Goal: Task Accomplishment & Management: Complete application form

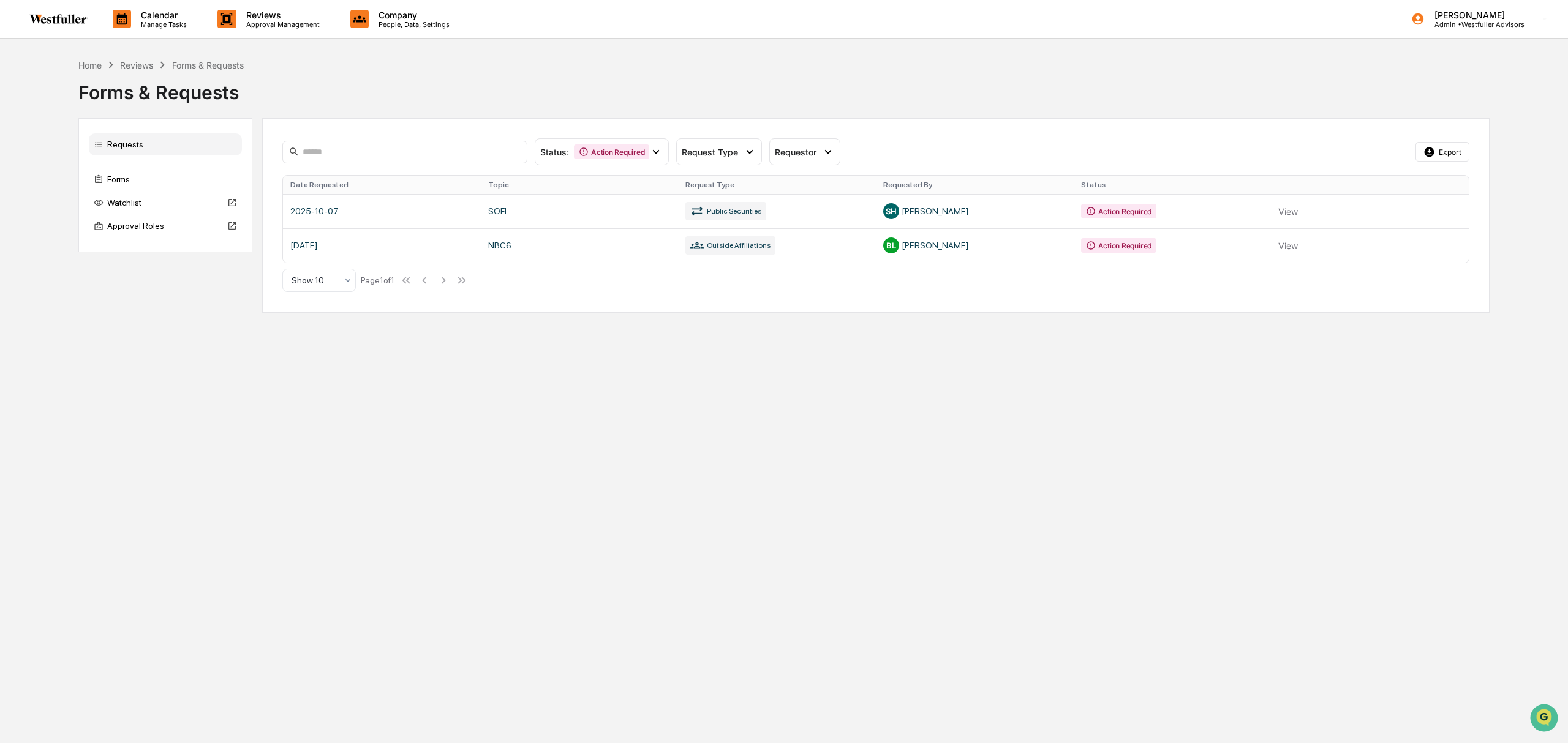
click at [534, 155] on span "Status :" at bounding box center [555, 152] width 29 height 11
click at [534, 257] on div "Approved" at bounding box center [588, 255] width 55 height 14
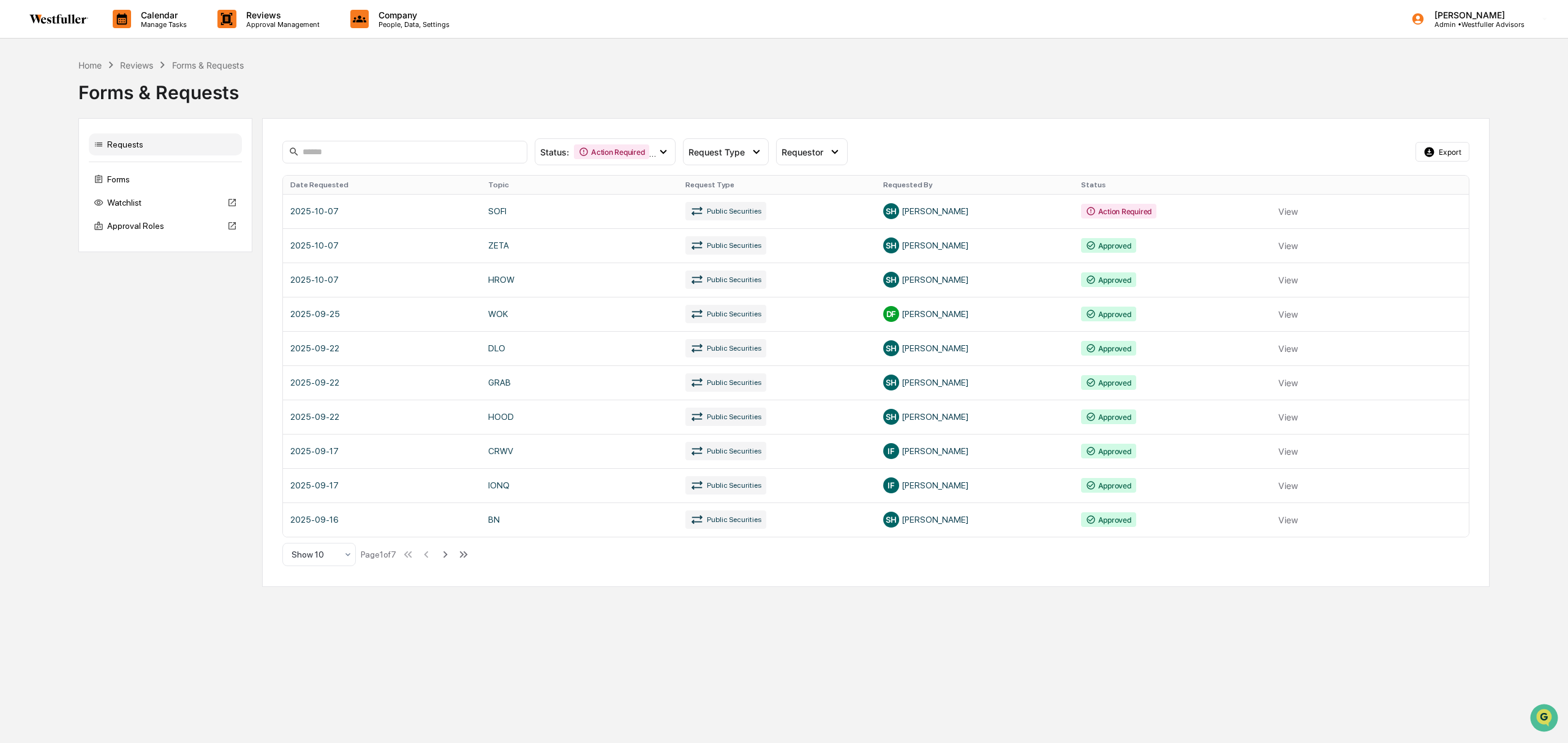
click at [497, 313] on link at bounding box center [875, 314] width 1186 height 34
click at [503, 258] on link at bounding box center [875, 245] width 1186 height 34
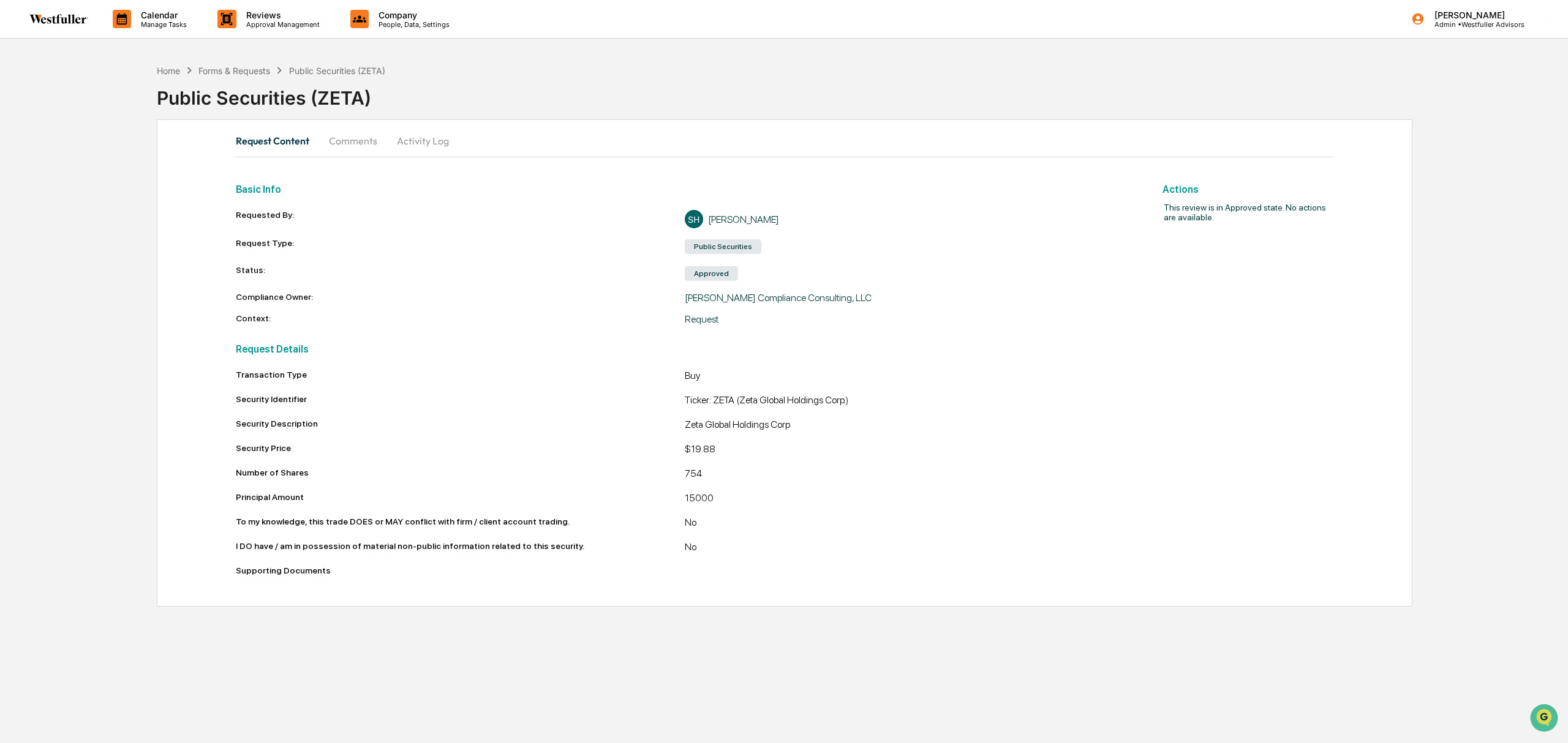
click at [345, 148] on button "Comments" at bounding box center [353, 141] width 68 height 29
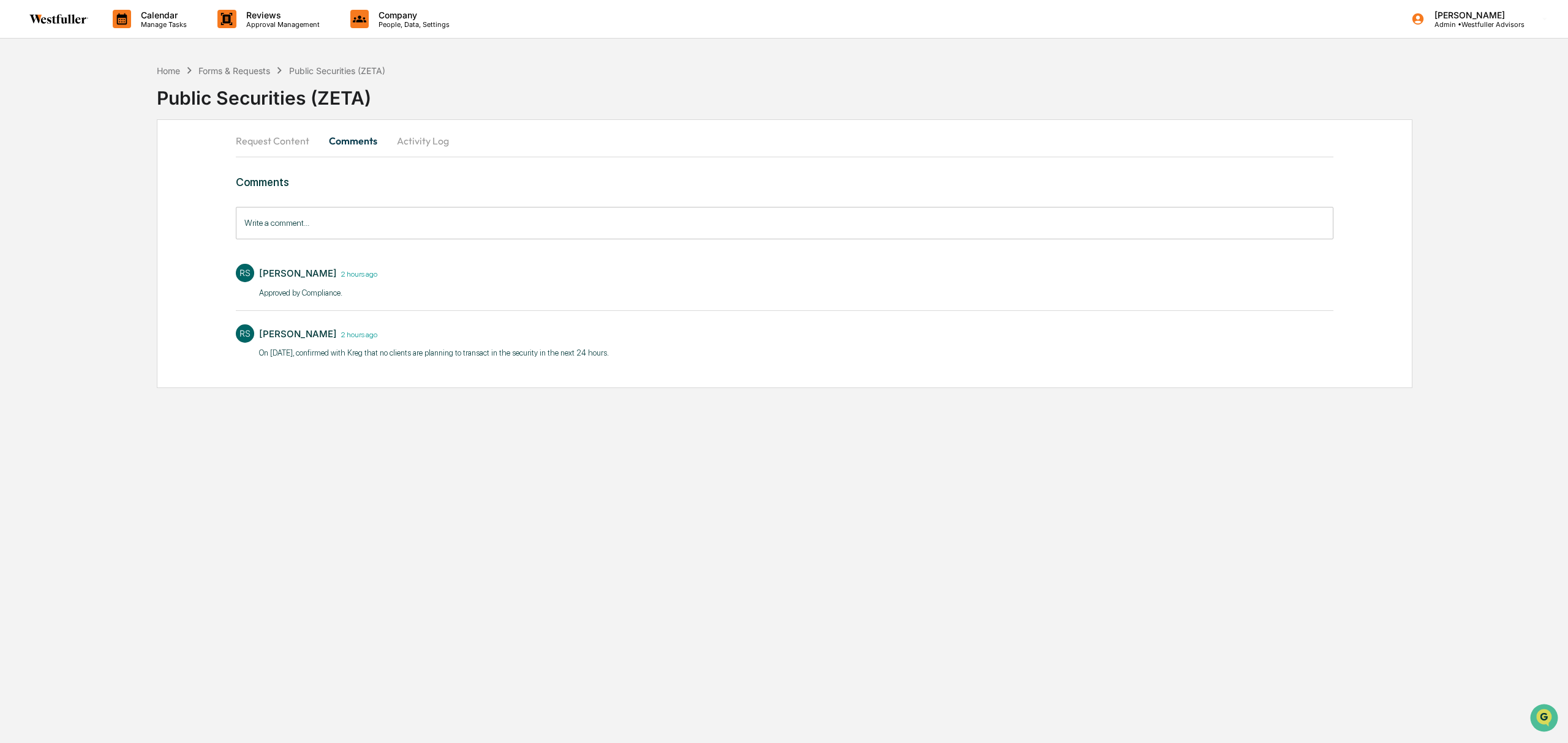
click at [362, 356] on p "On [DATE], confirmed with Kreg that no clients are planning to transact in the …" at bounding box center [433, 353] width 349 height 12
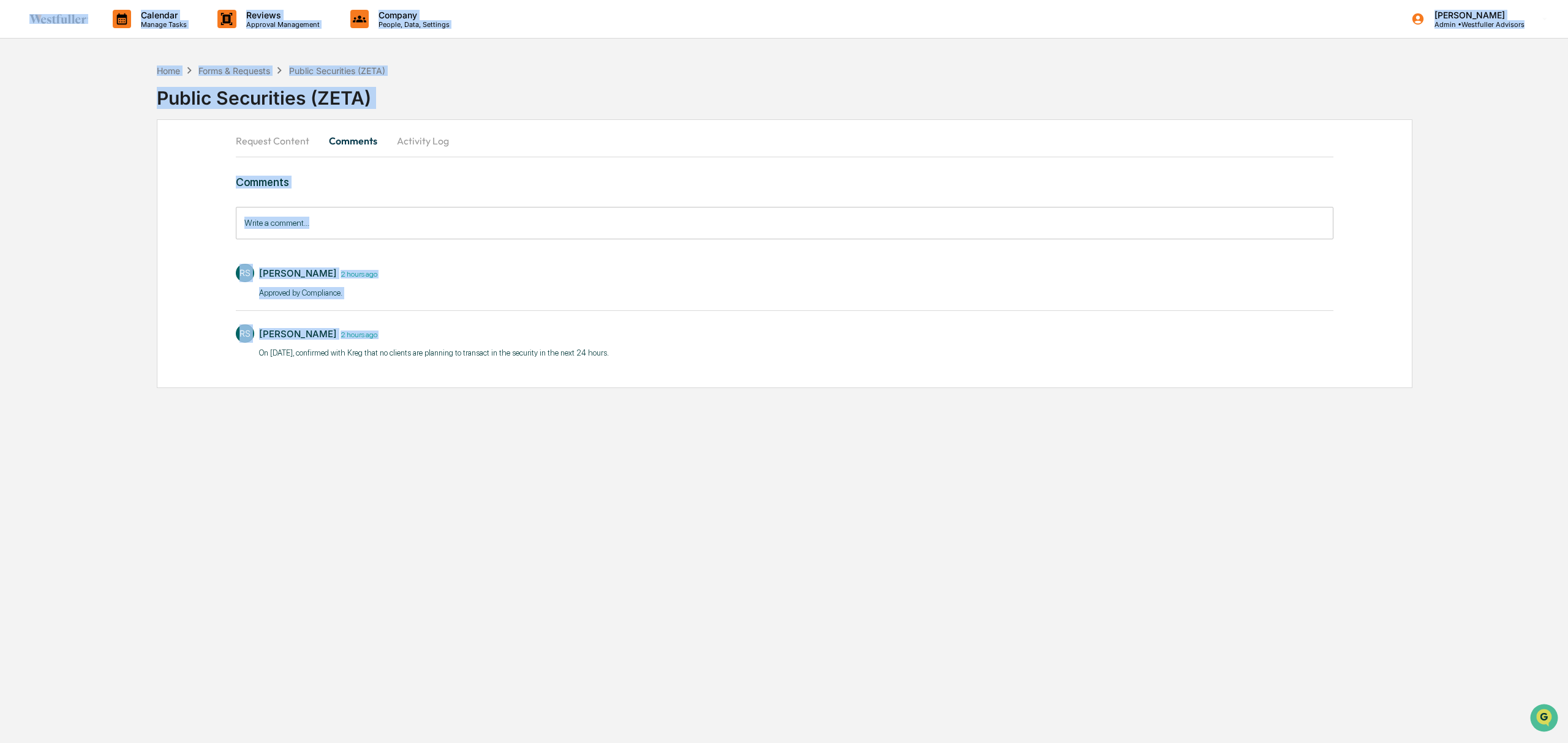
click at [362, 356] on p "On [DATE], confirmed with Kreg that no clients are planning to transact in the …" at bounding box center [433, 353] width 349 height 12
copy div "Calendar Manage Tasks Reviews Approval Management Company People, Data, Setting…"
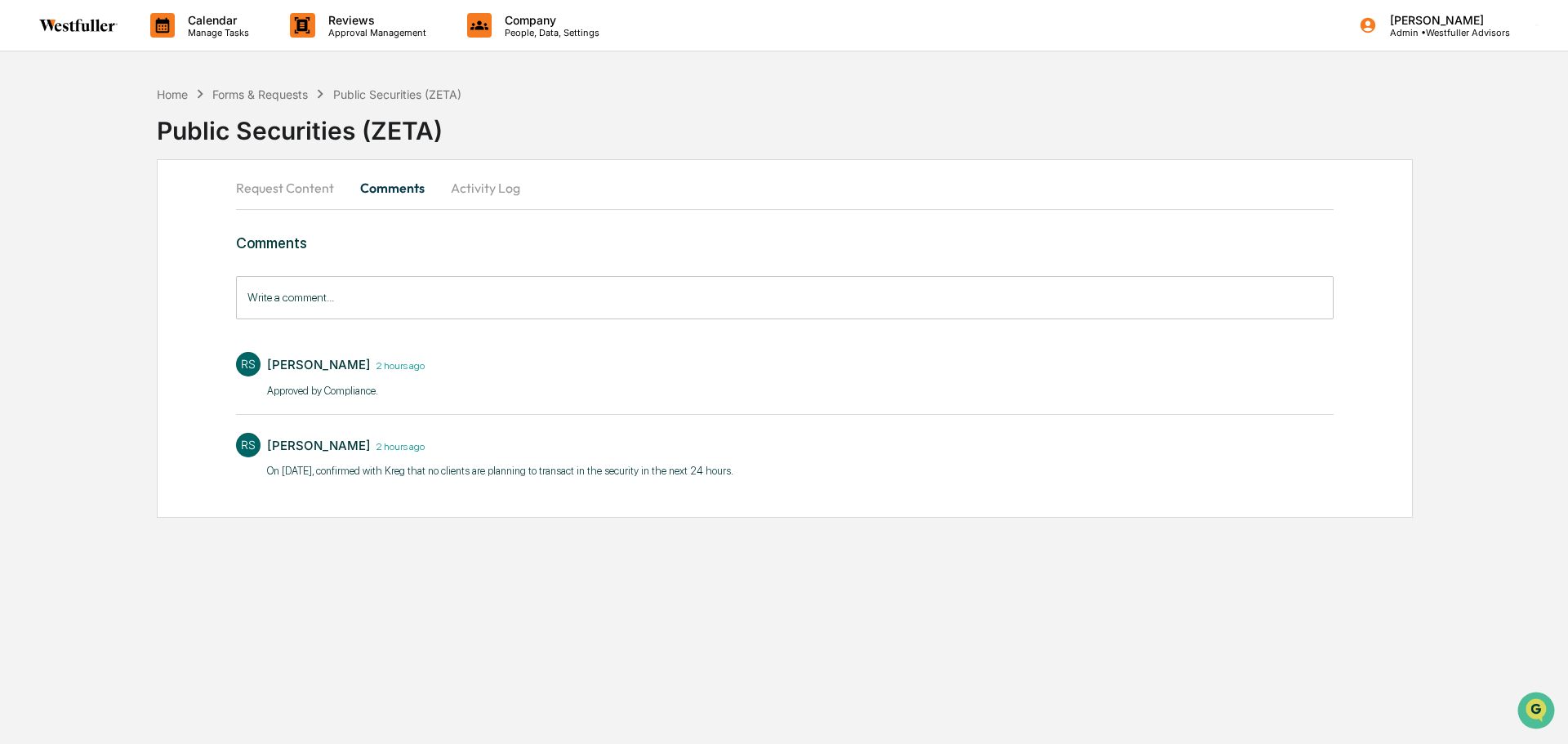
click at [294, 92] on div "Forms & Requests" at bounding box center [260, 94] width 96 height 14
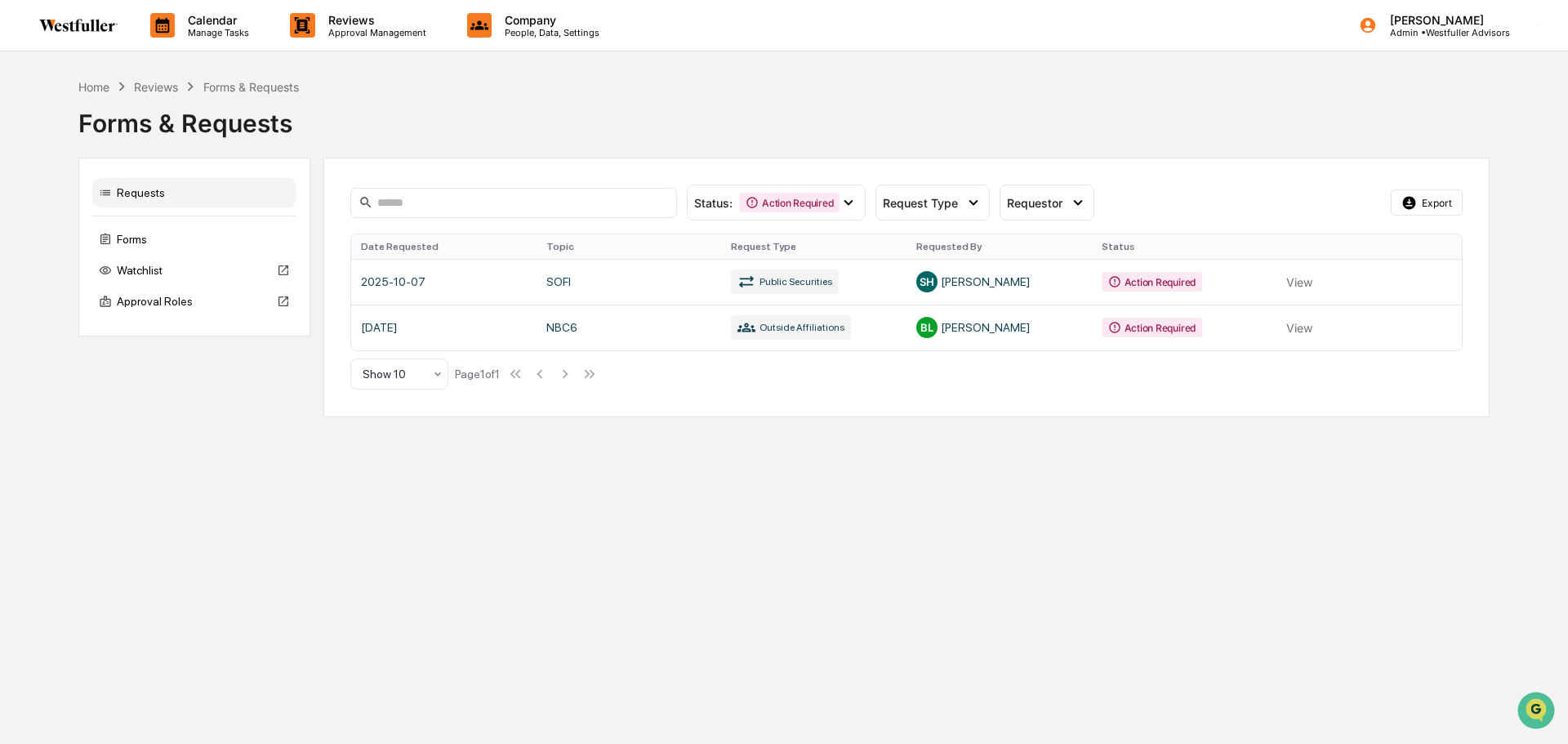
click at [659, 291] on link at bounding box center [907, 282] width 1111 height 46
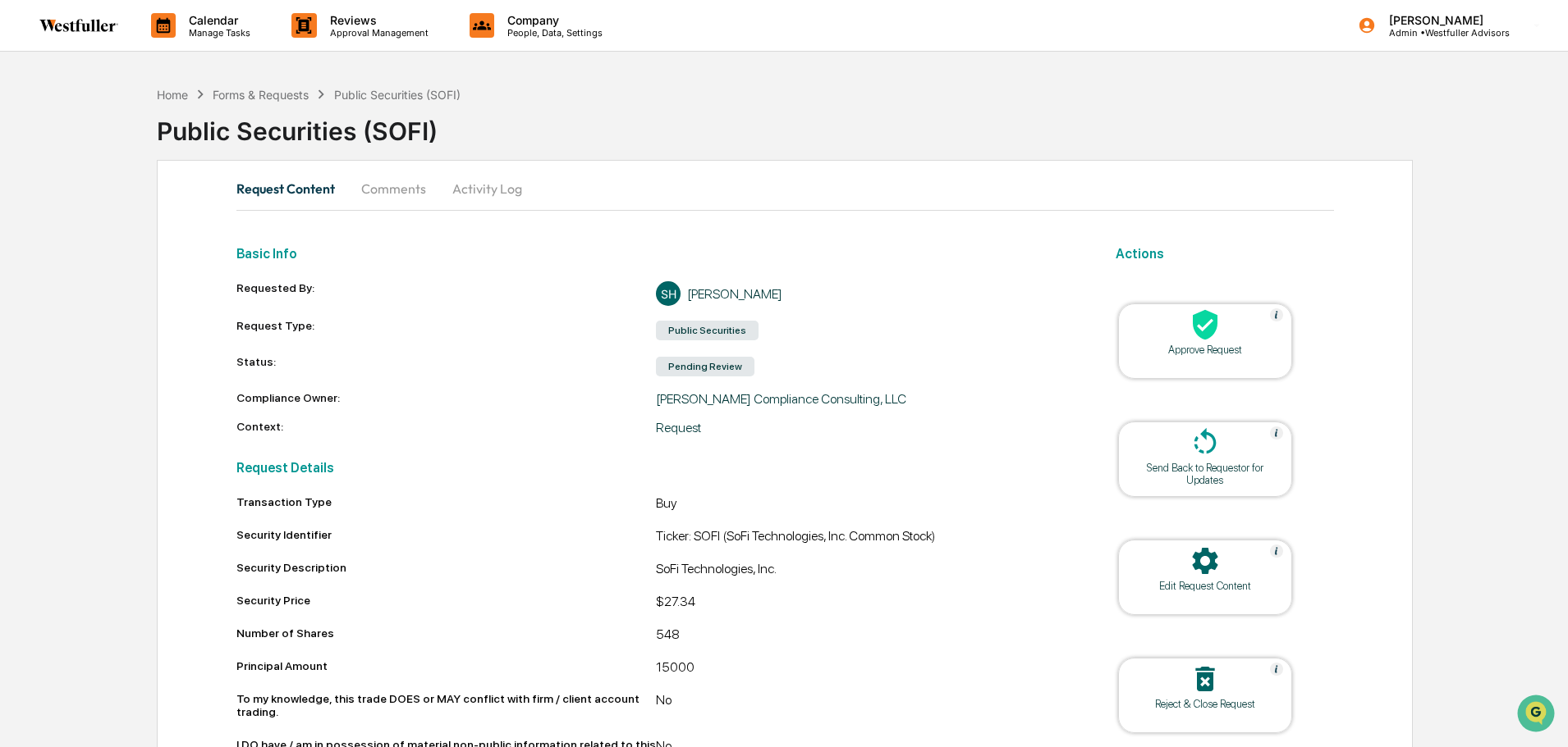
click at [393, 195] on button "Comments" at bounding box center [393, 188] width 91 height 39
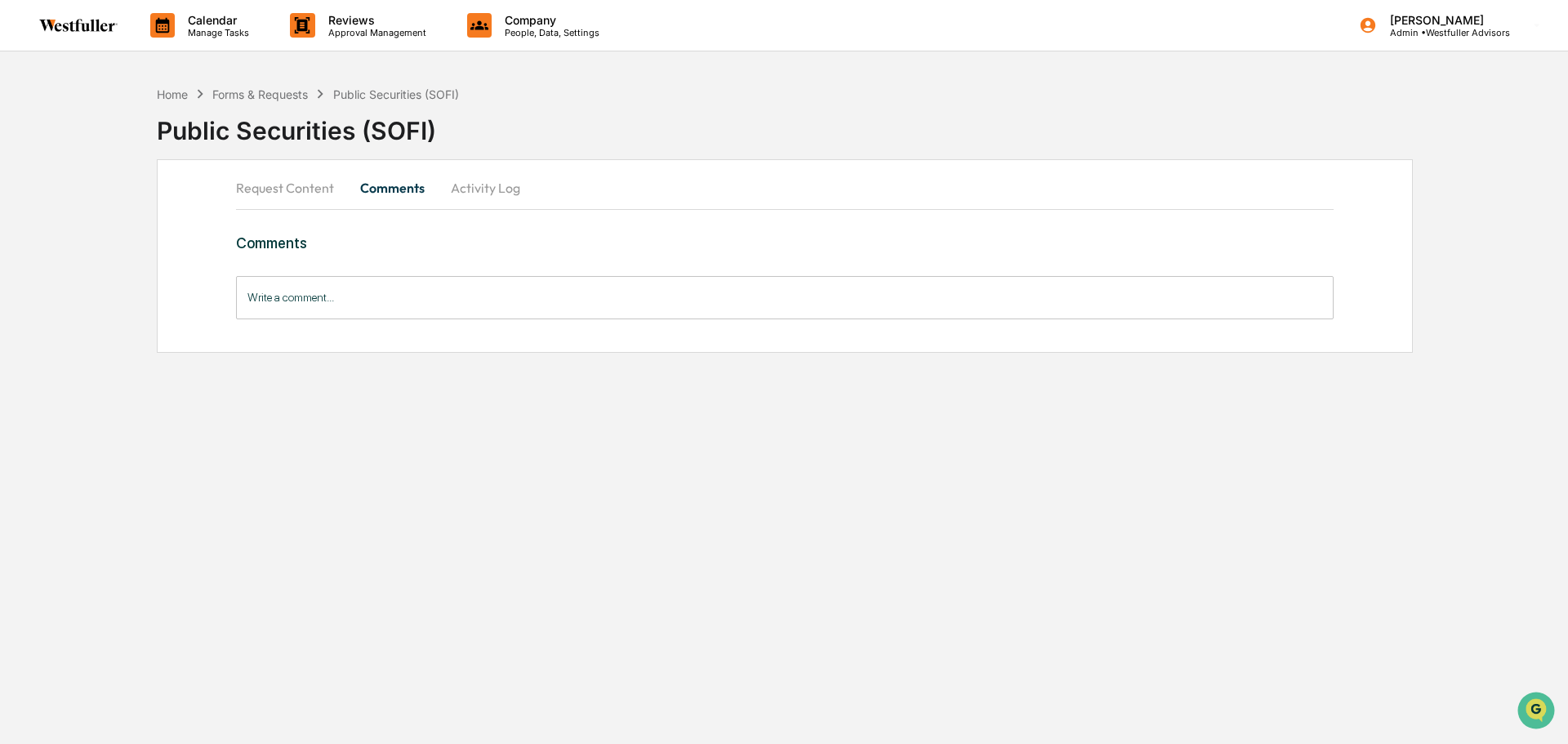
click at [392, 293] on input "Write a comment..." at bounding box center [785, 297] width 1098 height 43
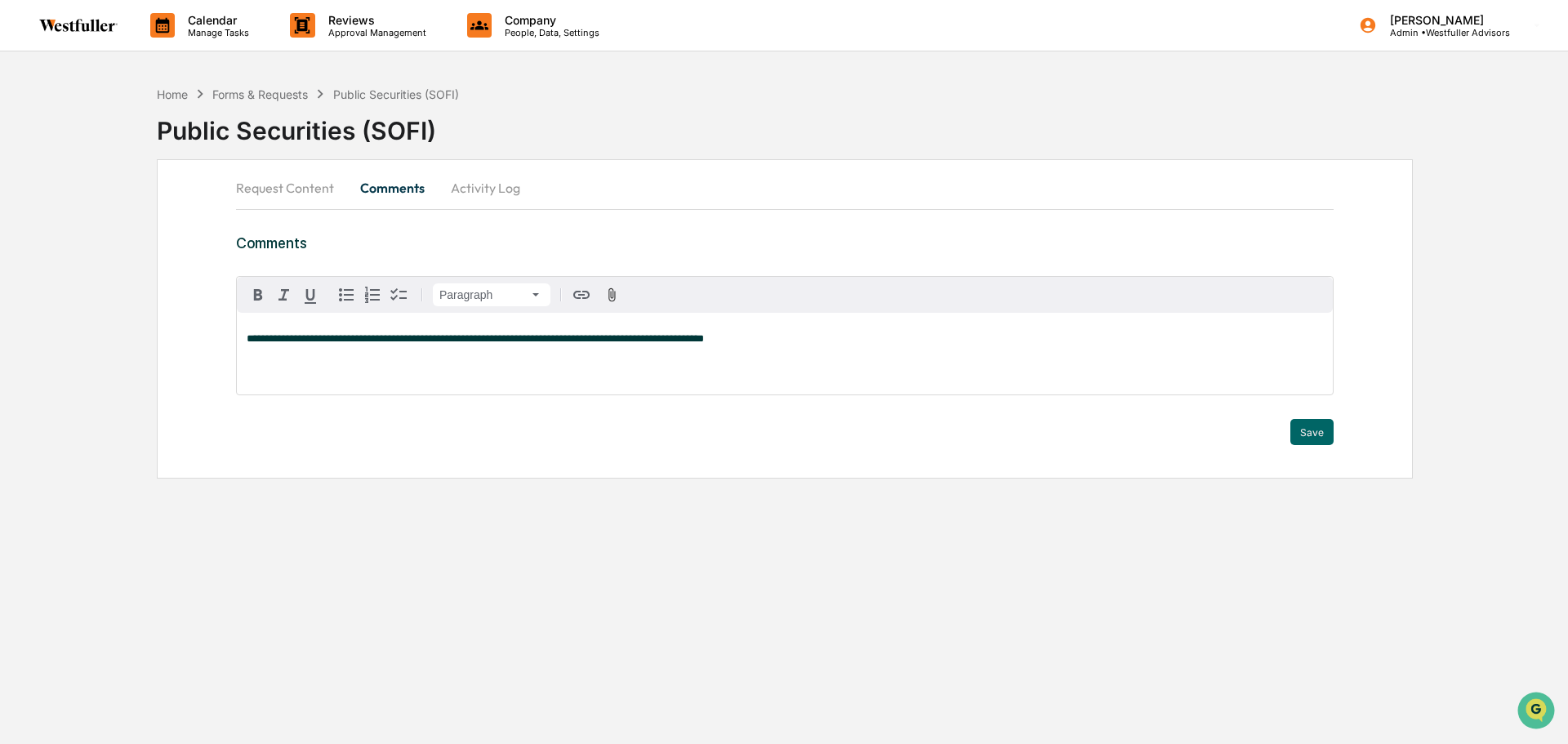
click at [712, 432] on button "Save" at bounding box center [1311, 432] width 43 height 26
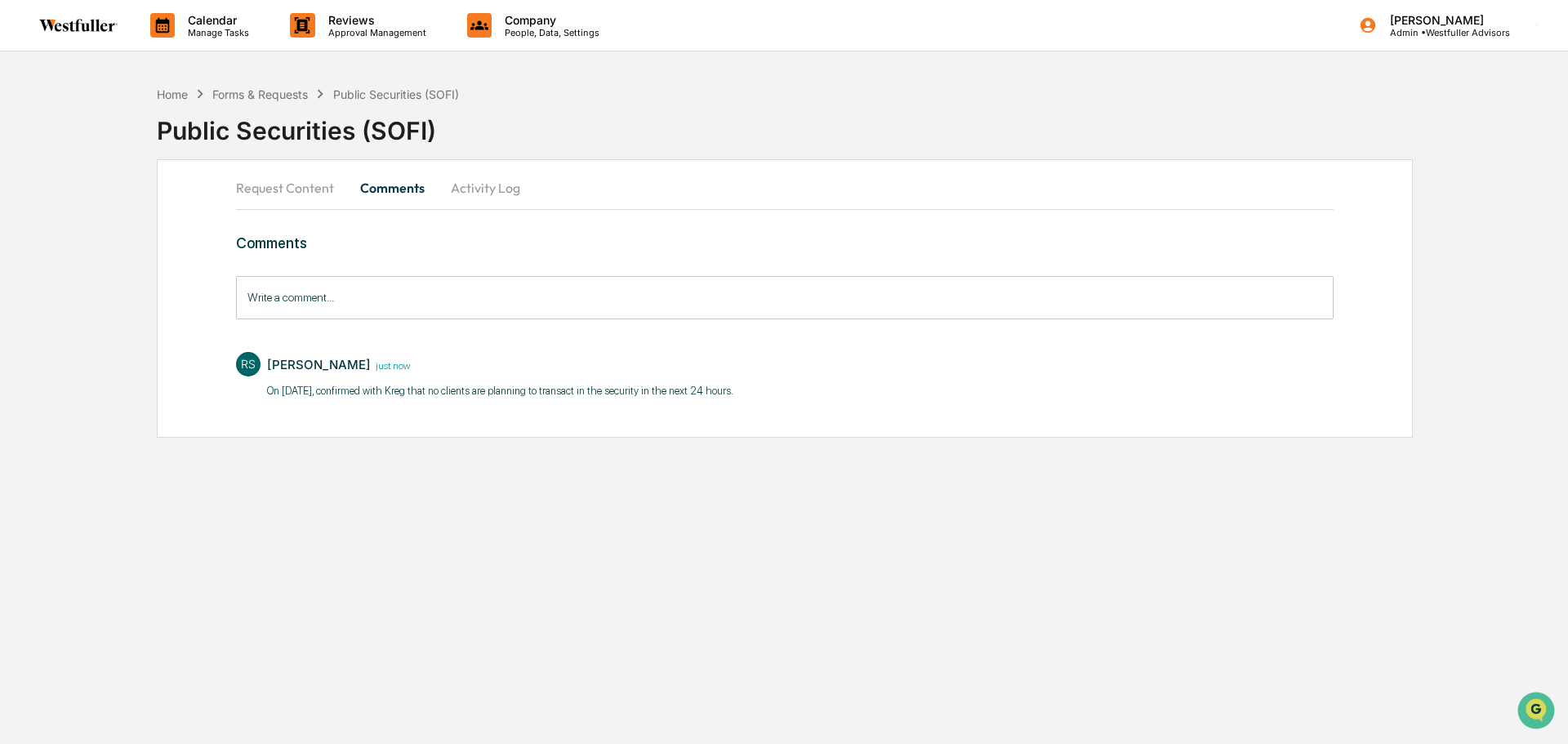
click at [308, 181] on button "Request Content" at bounding box center [292, 188] width 111 height 39
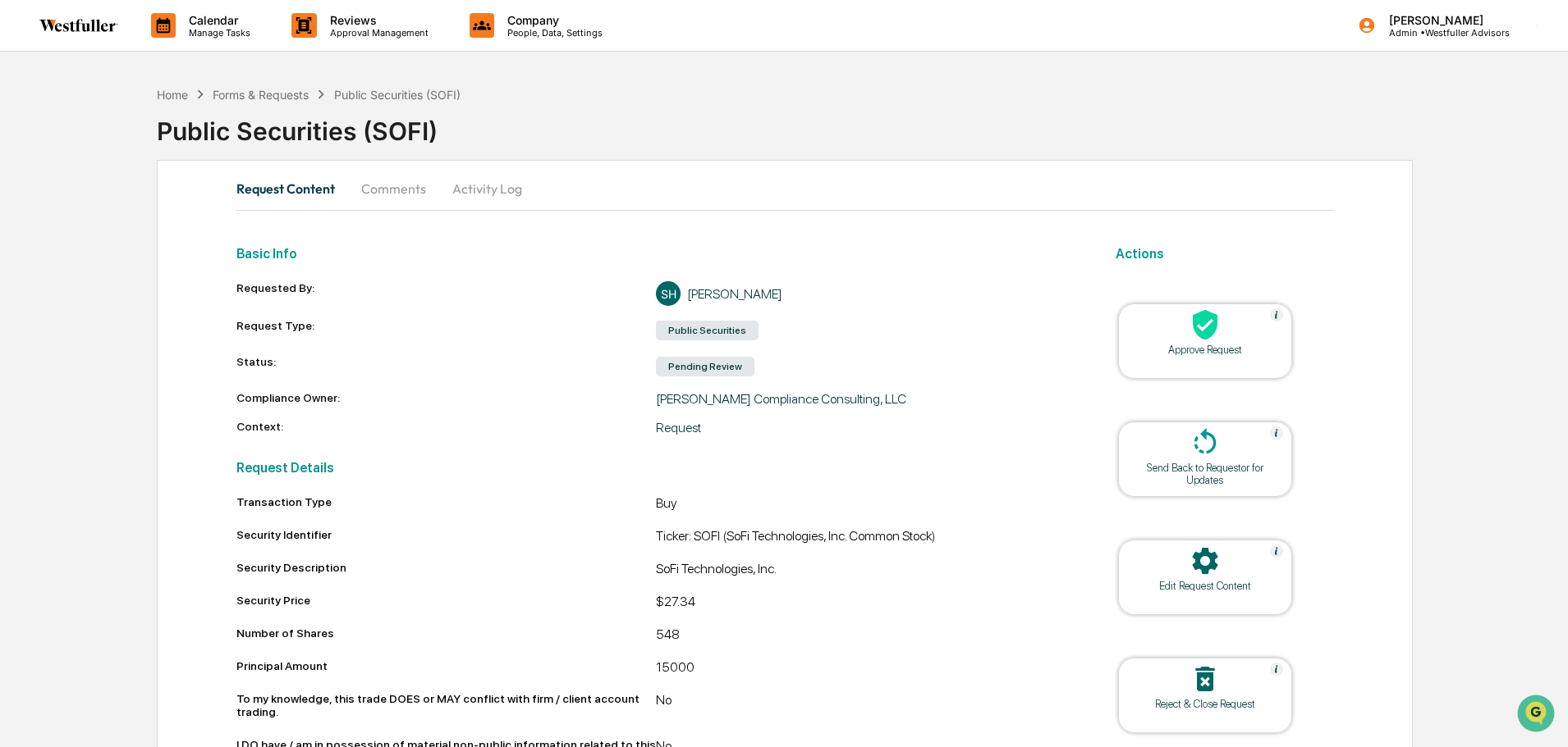
click at [716, 338] on icon at bounding box center [1205, 325] width 33 height 33
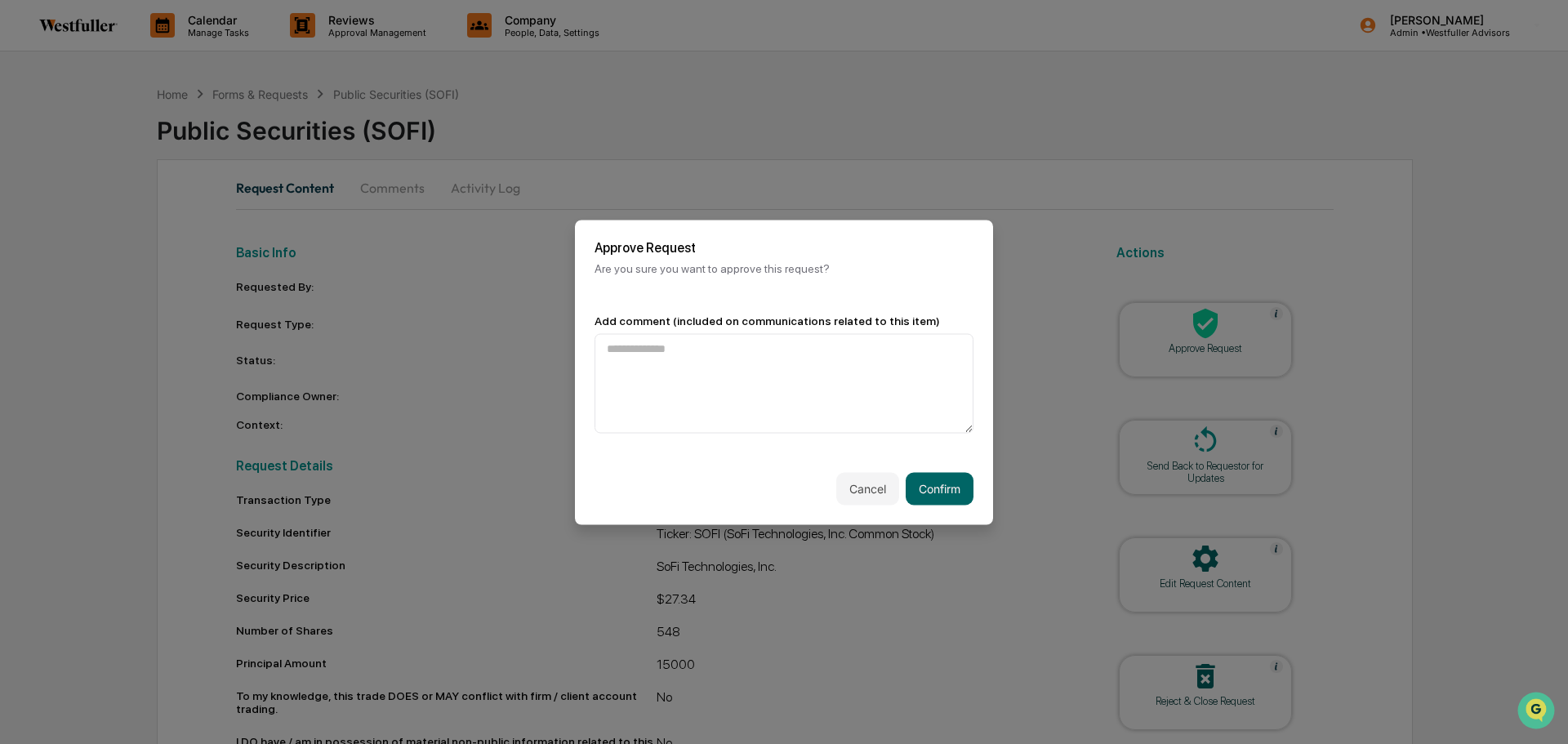
click at [712, 366] on textarea at bounding box center [784, 383] width 379 height 100
type textarea "**********"
click at [712, 484] on button "Confirm" at bounding box center [939, 488] width 68 height 33
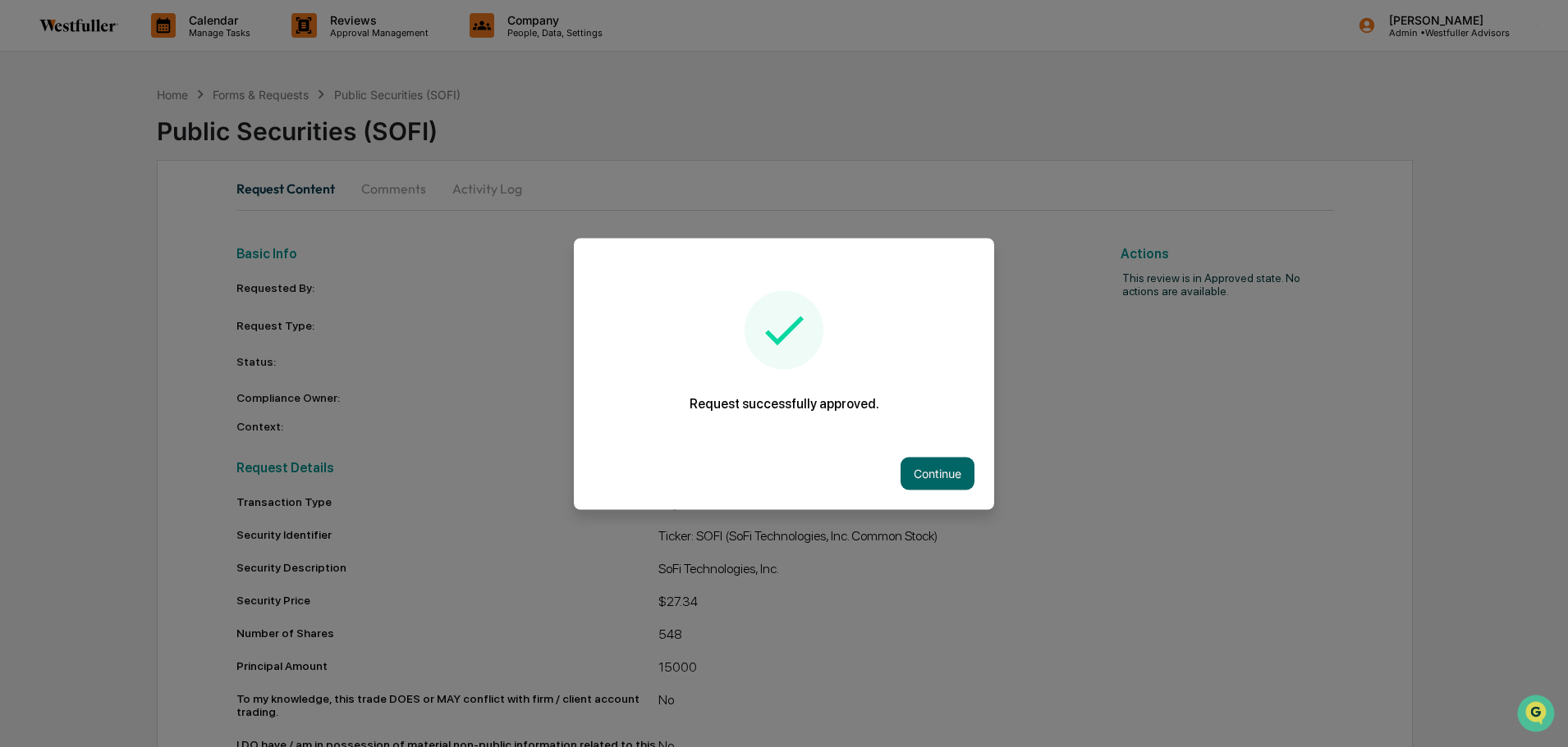
click at [716, 467] on button "Continue" at bounding box center [937, 473] width 74 height 33
